Goal: Task Accomplishment & Management: Manage account settings

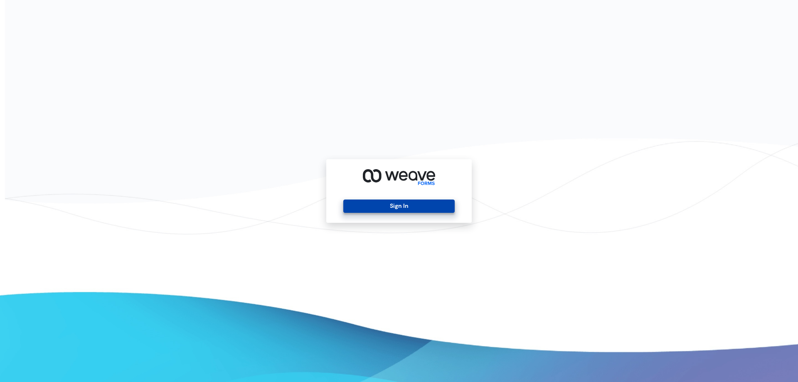
click at [411, 210] on button "Sign In" at bounding box center [398, 206] width 111 height 13
click at [390, 208] on button "Sign In" at bounding box center [398, 206] width 111 height 13
